Goal: Use online tool/utility: Utilize a website feature to perform a specific function

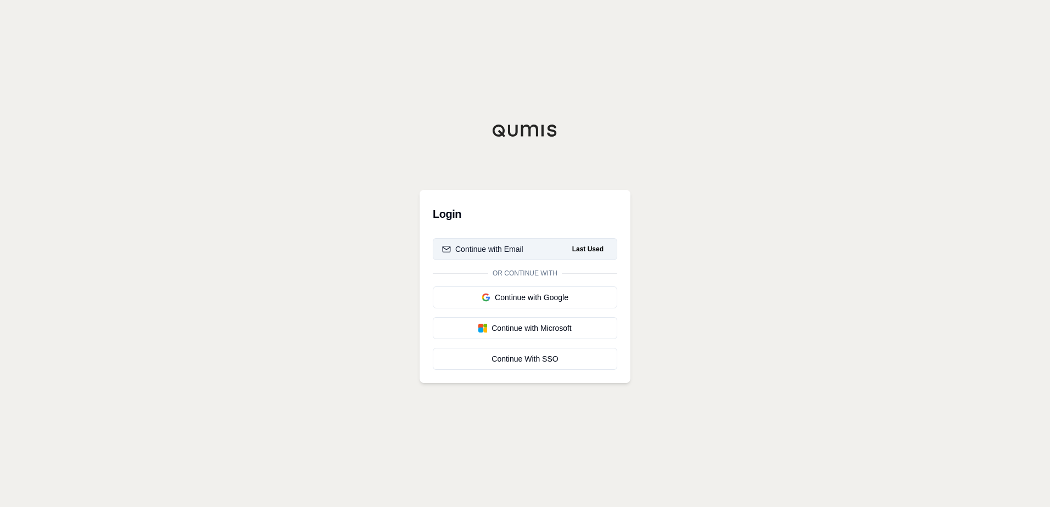
click at [535, 249] on button "Continue with Email Last Used" at bounding box center [525, 249] width 185 height 22
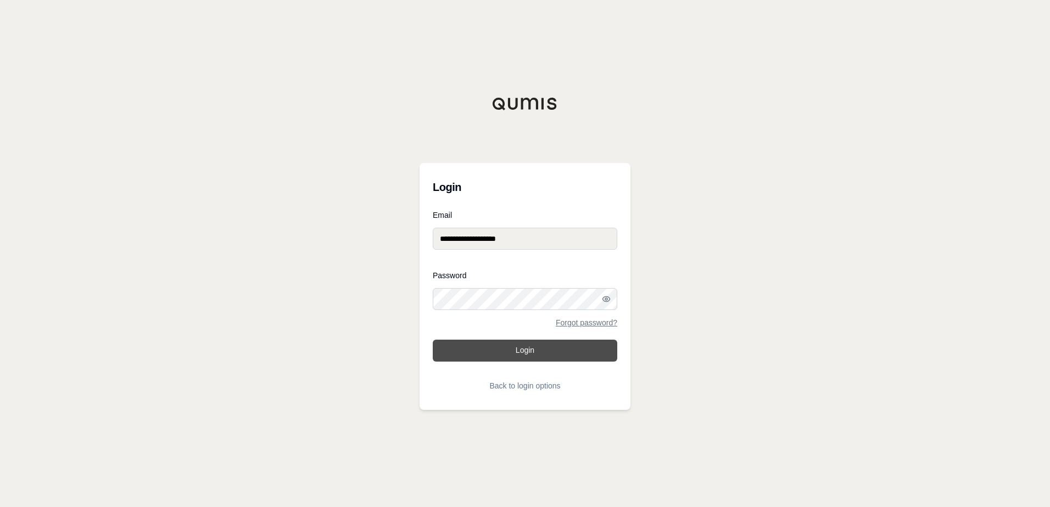
click at [546, 348] on button "Login" at bounding box center [525, 351] width 185 height 22
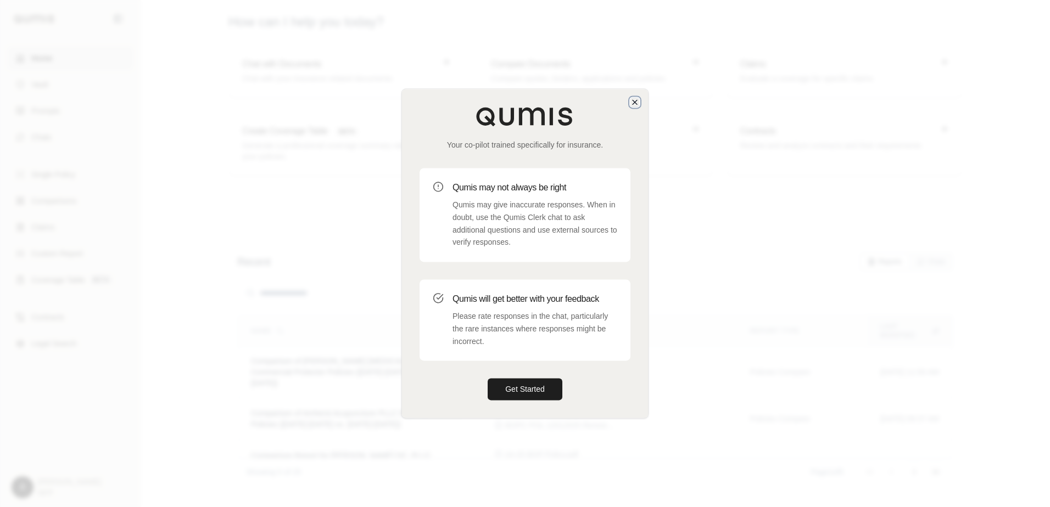
click at [634, 102] on icon "button" at bounding box center [634, 102] width 9 height 9
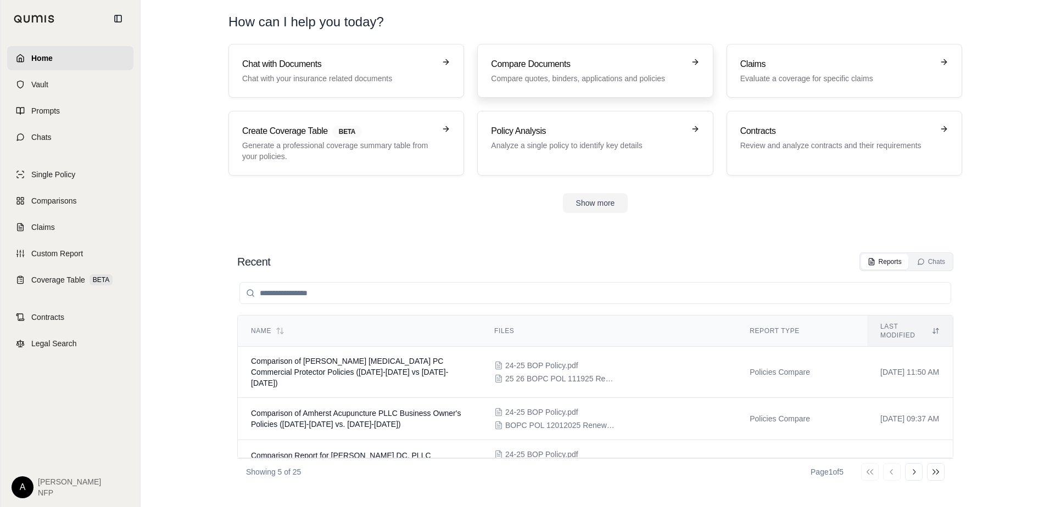
click at [554, 68] on h3 "Compare Documents" at bounding box center [587, 64] width 193 height 13
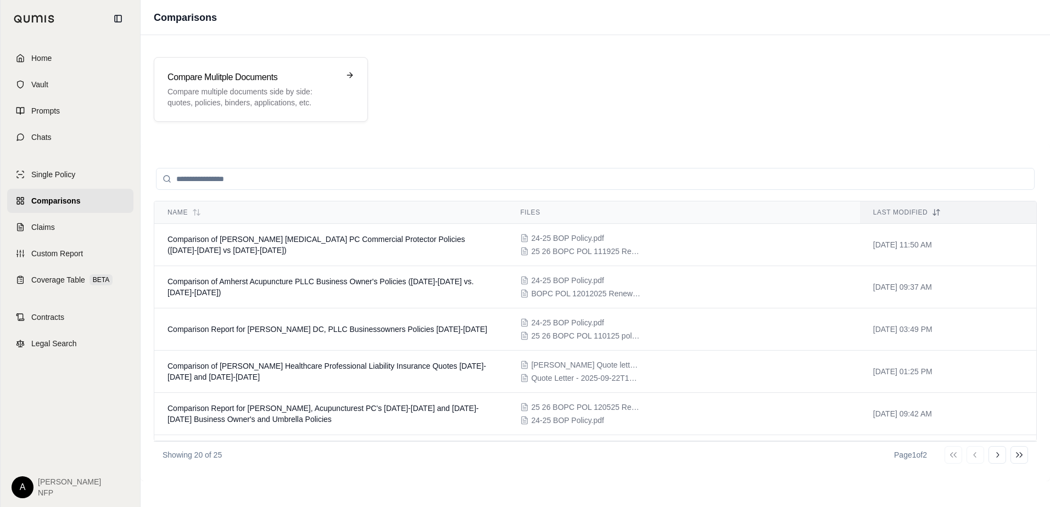
click at [742, 93] on div "Compare Mulitple Documents Compare multiple documents side by side: quotes, pol…" at bounding box center [595, 89] width 883 height 65
click at [215, 75] on h3 "Compare Mulitple Documents" at bounding box center [252, 77] width 171 height 13
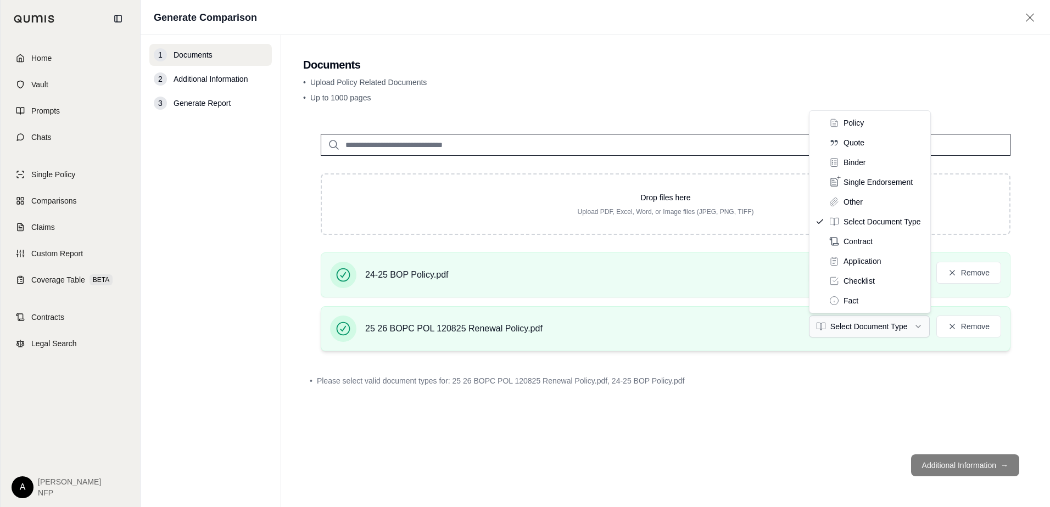
click at [844, 332] on html "Home Vault Prompts Chats Single Policy Comparisons Claims Custom Report Coverag…" at bounding box center [525, 253] width 1050 height 507
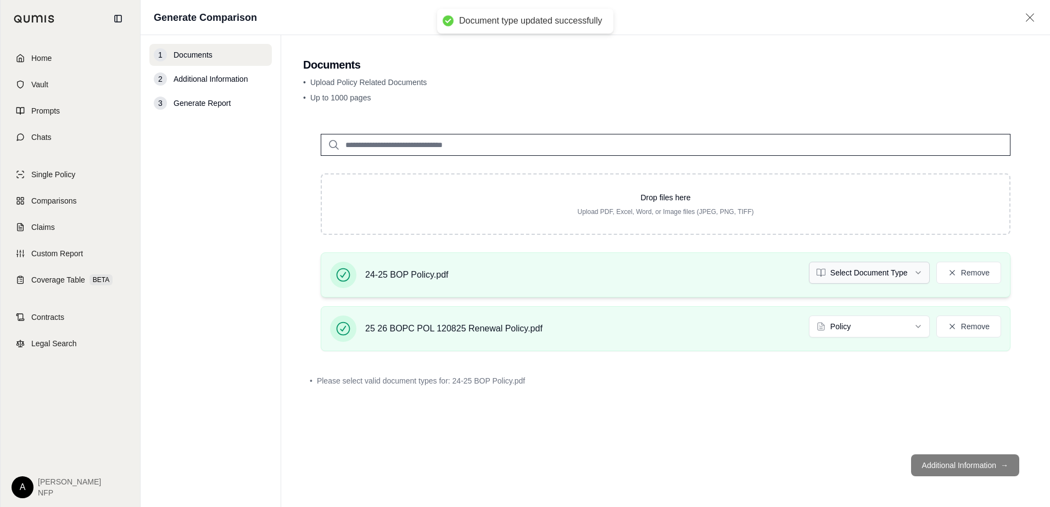
click at [861, 272] on html "Document type updated successfully Home Vault Prompts Chats Single Policy Compa…" at bounding box center [525, 253] width 1050 height 507
click at [973, 470] on button "Additional Information →" at bounding box center [965, 466] width 108 height 22
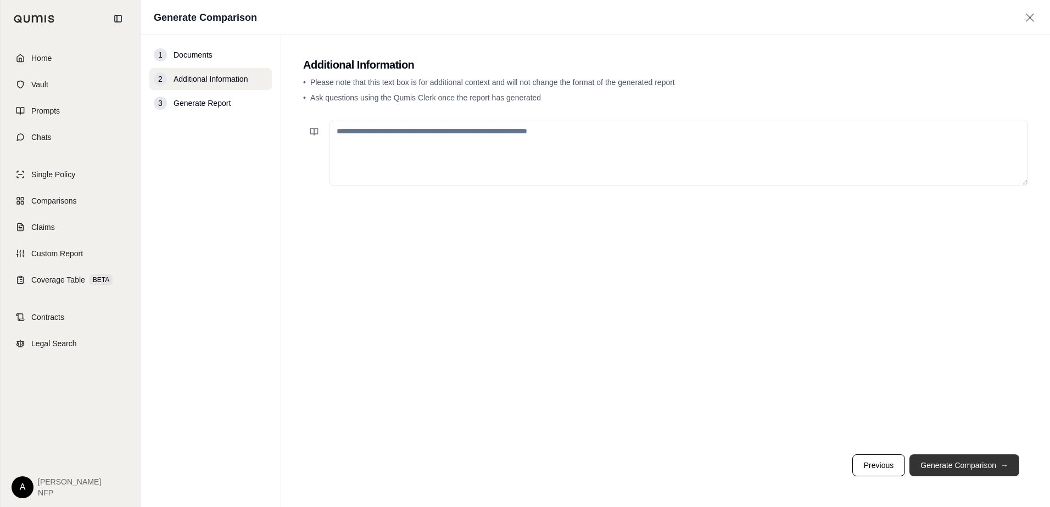
click at [973, 470] on button "Generate Comparison →" at bounding box center [964, 466] width 110 height 22
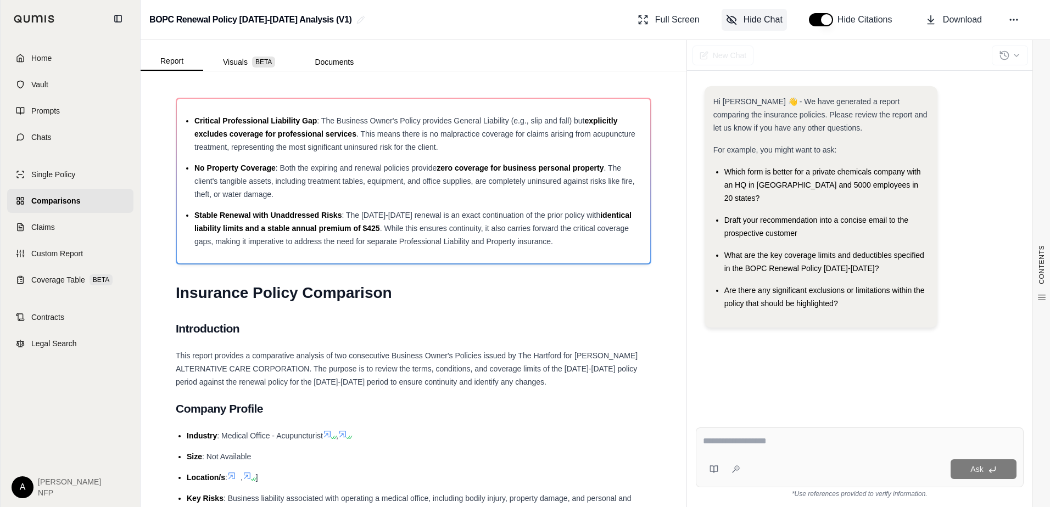
click at [759, 20] on span "Hide Chat" at bounding box center [763, 19] width 39 height 13
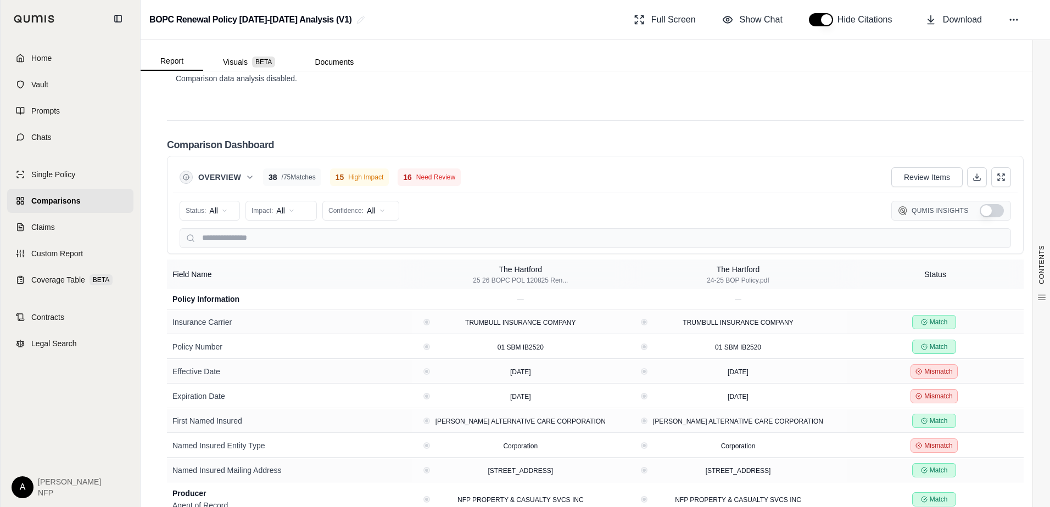
scroll to position [1582, 0]
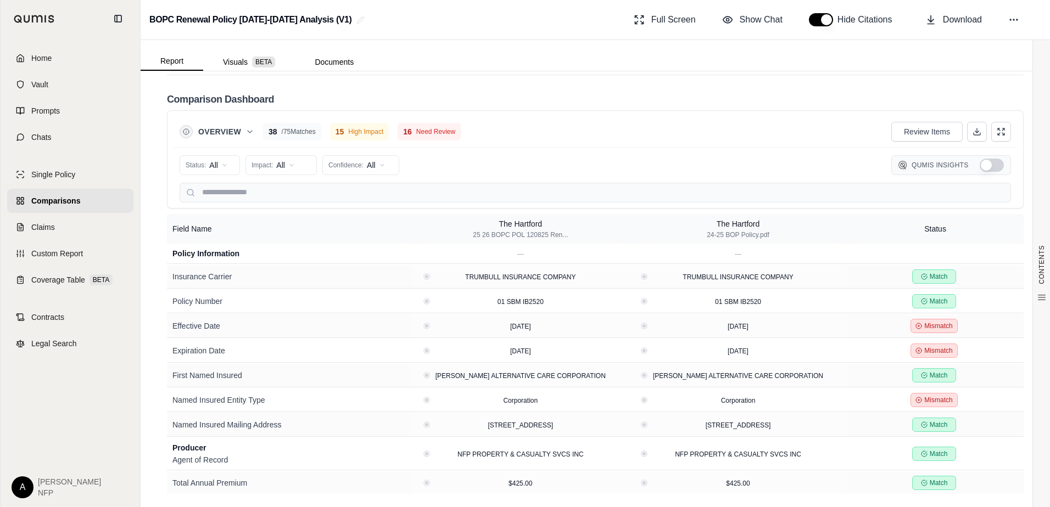
click at [376, 131] on span "High Impact" at bounding box center [365, 131] width 35 height 9
click at [418, 129] on div "16 Need Review" at bounding box center [429, 132] width 63 height 18
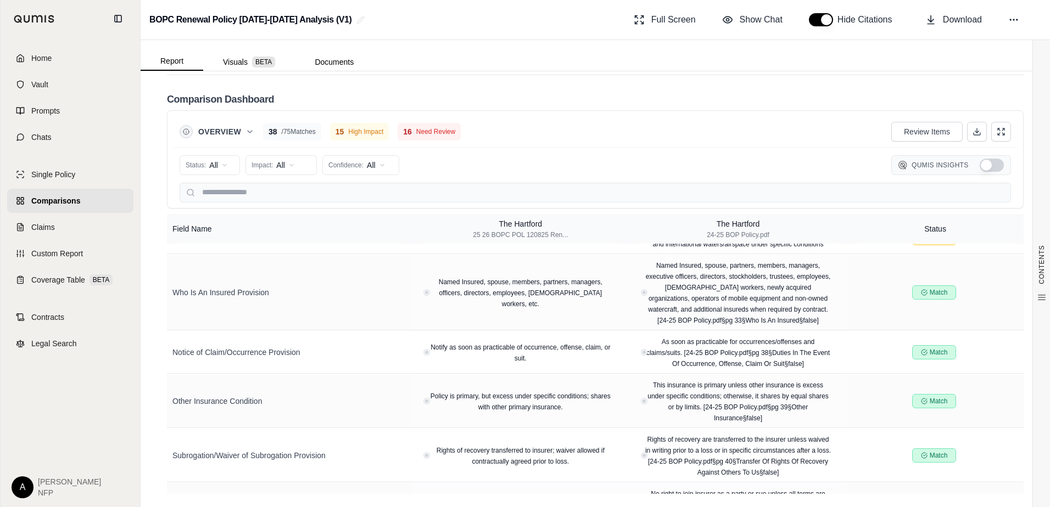
scroll to position [1734, 0]
